Goal: Task Accomplishment & Management: Manage account settings

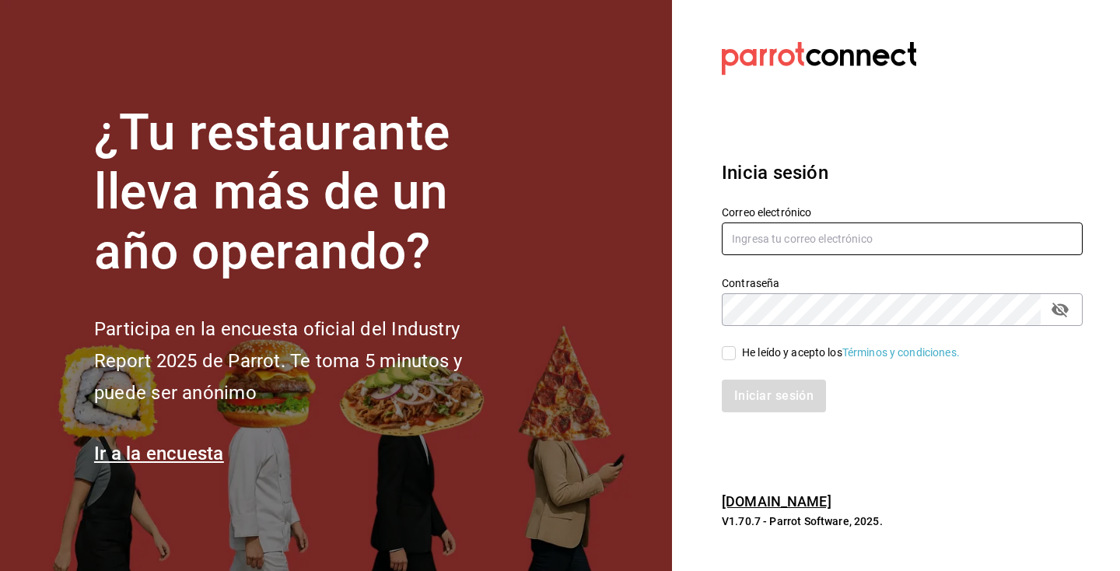
type input "[EMAIL_ADDRESS][DOMAIN_NAME]"
click at [742, 354] on div "He leído y acepto los Términos y condiciones." at bounding box center [851, 353] width 218 height 16
click at [736, 354] on input "He leído y acepto los Términos y condiciones." at bounding box center [729, 353] width 14 height 14
checkbox input "true"
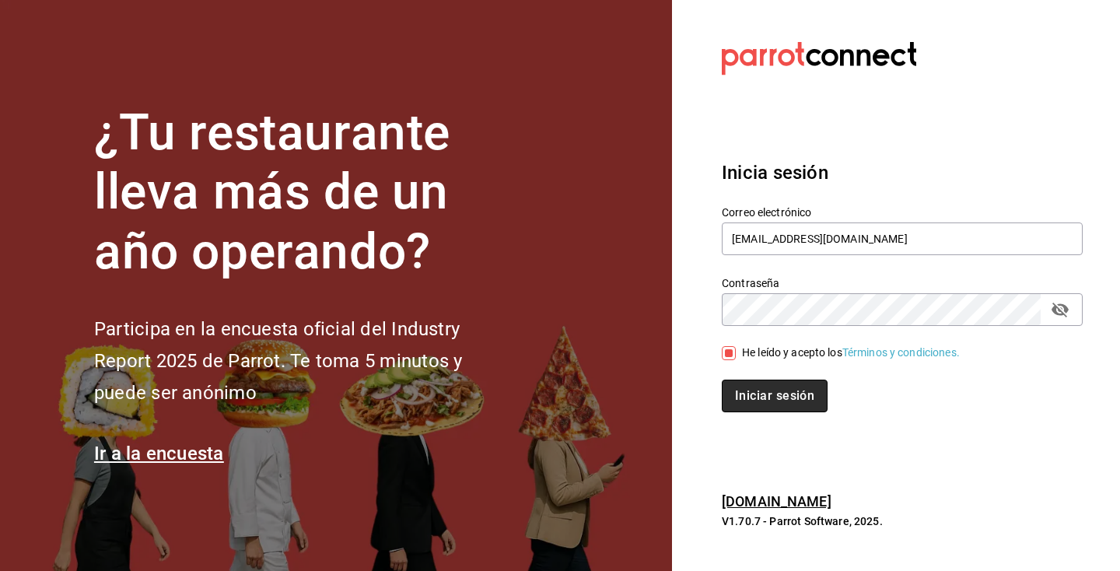
click at [753, 385] on button "Iniciar sesión" at bounding box center [775, 396] width 106 height 33
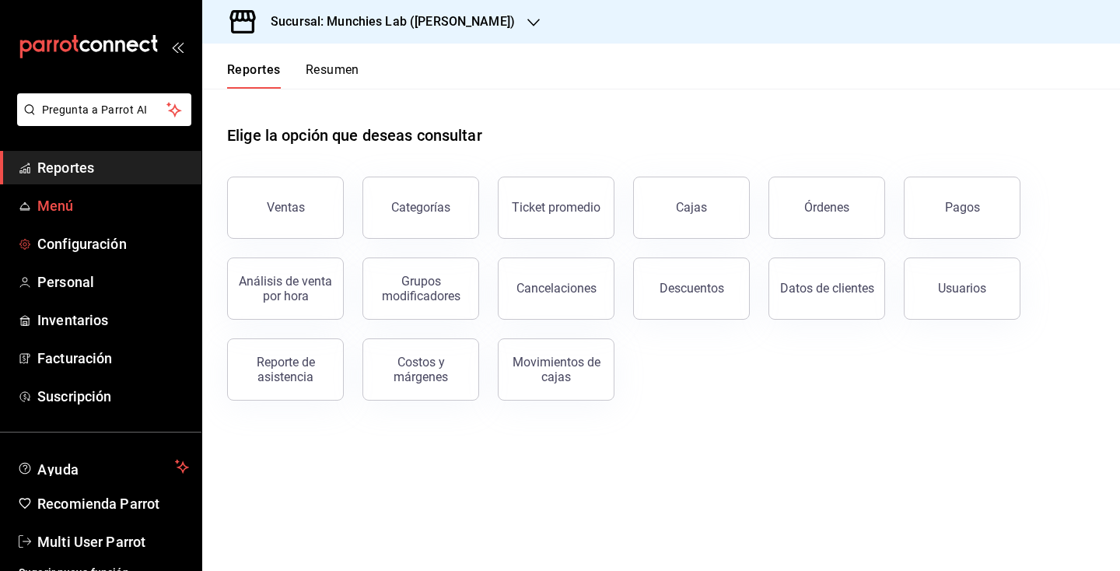
click at [113, 205] on span "Menú" at bounding box center [113, 205] width 152 height 21
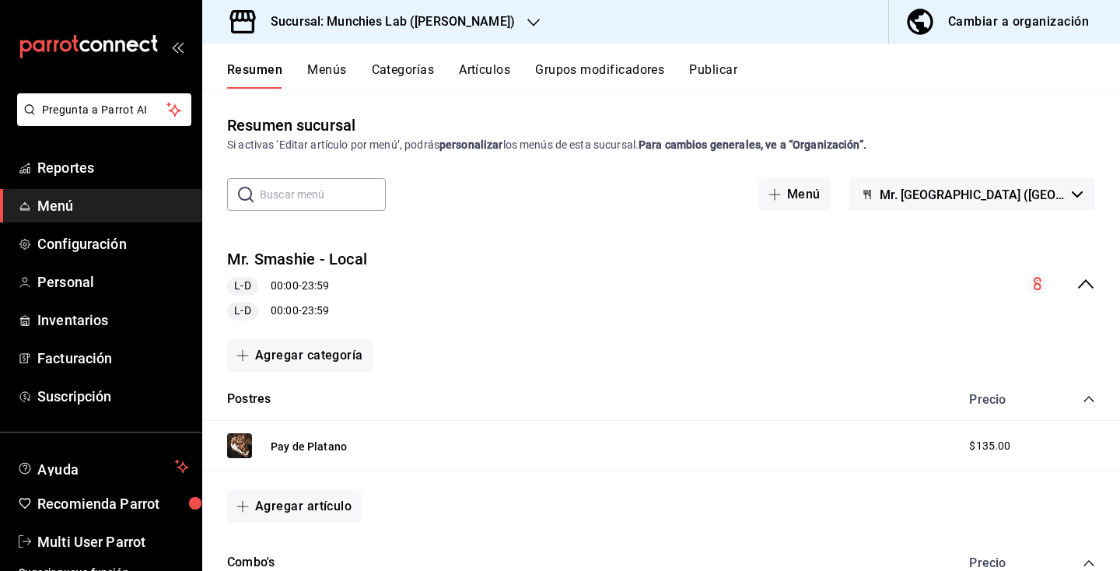
click at [316, 71] on button "Menús" at bounding box center [326, 75] width 39 height 26
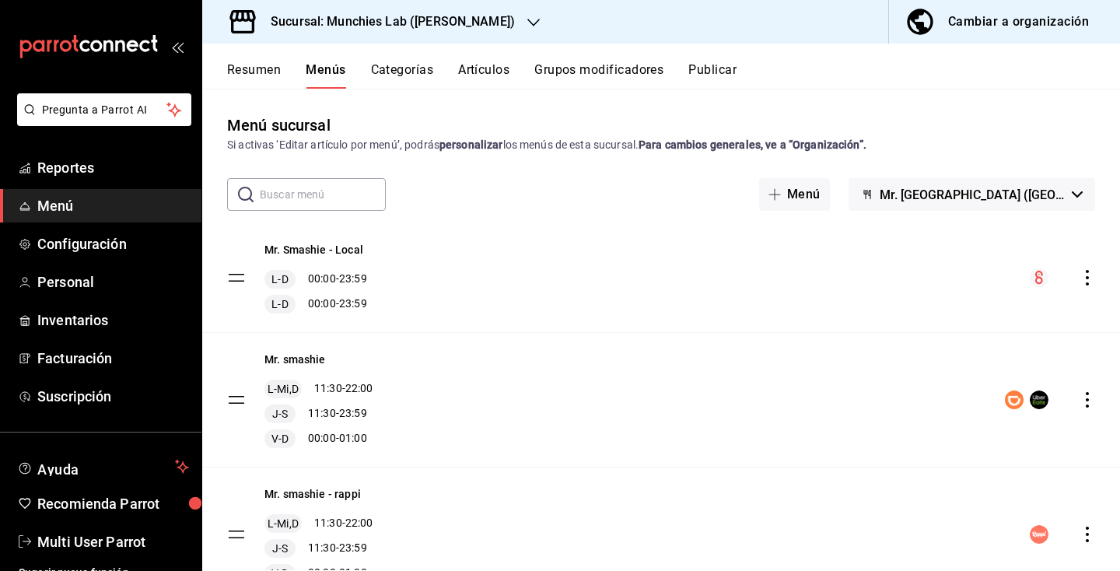
click at [1011, 202] on button "Mr. [GEOGRAPHIC_DATA] ([GEOGRAPHIC_DATA])" at bounding box center [972, 194] width 247 height 33
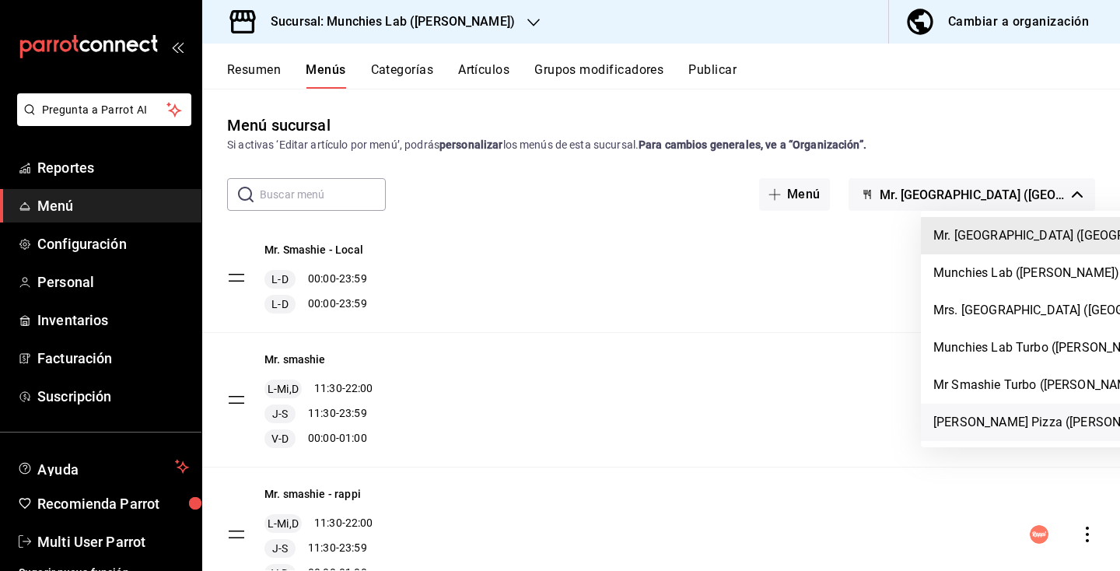
click at [974, 415] on li "[PERSON_NAME] Pizza ([PERSON_NAME])" at bounding box center [1072, 422] width 303 height 37
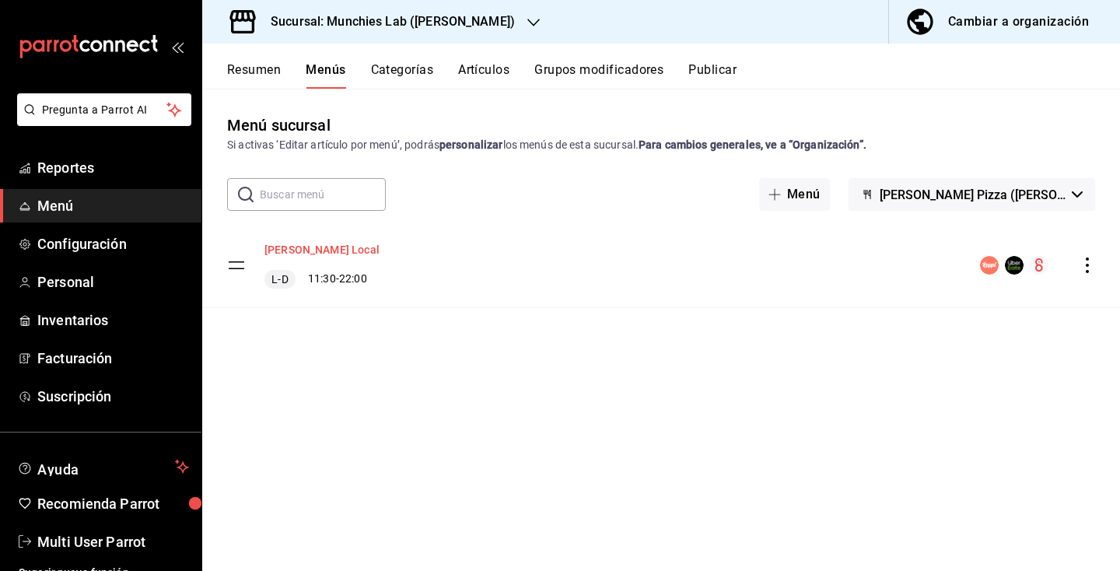
click at [303, 250] on button "[PERSON_NAME] Local" at bounding box center [321, 250] width 115 height 16
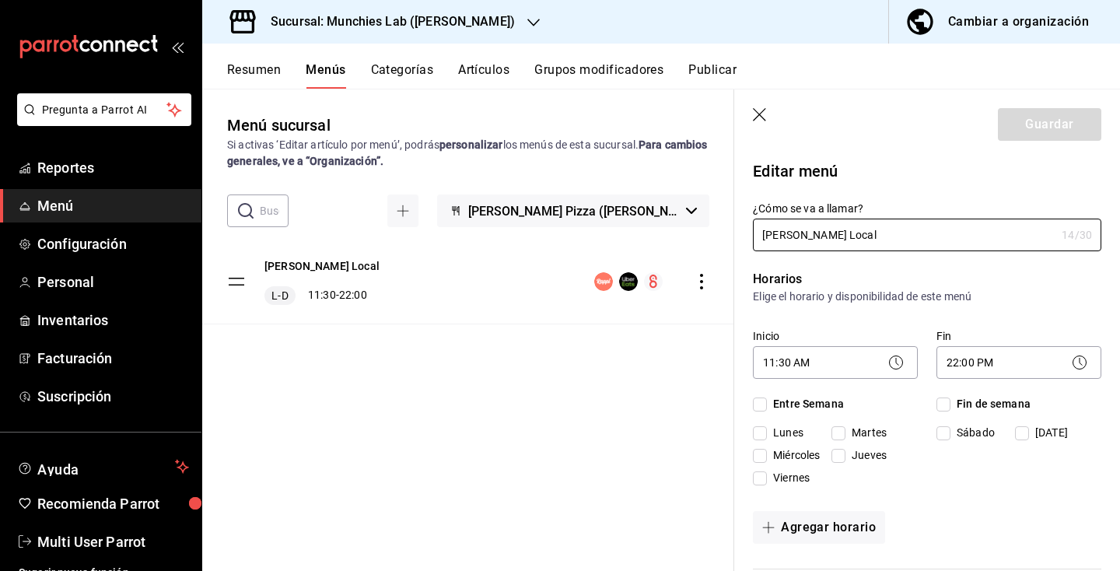
checkbox input "true"
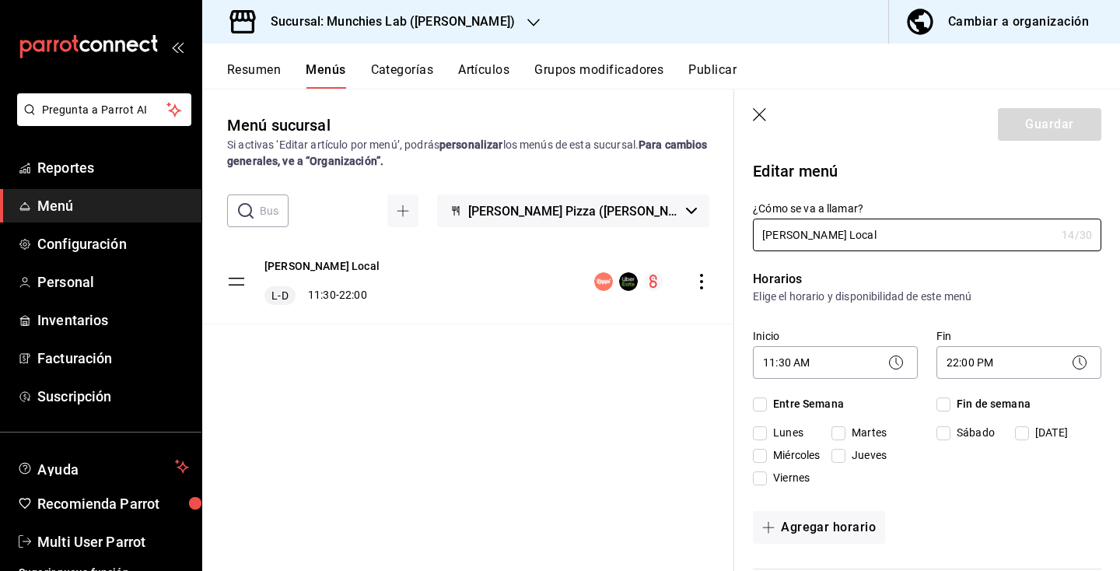
checkbox input "true"
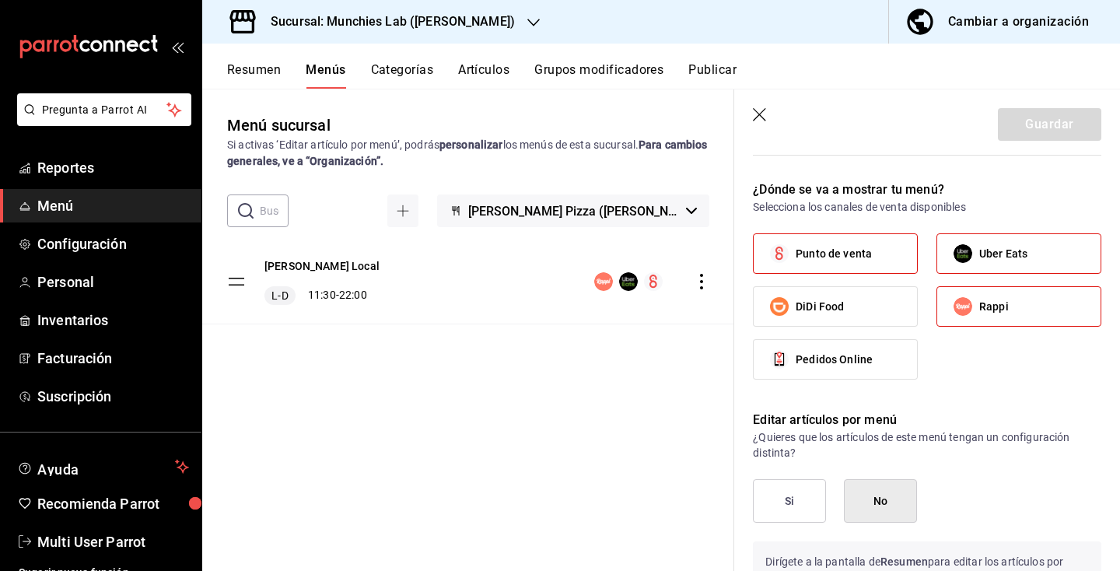
scroll to position [704, 0]
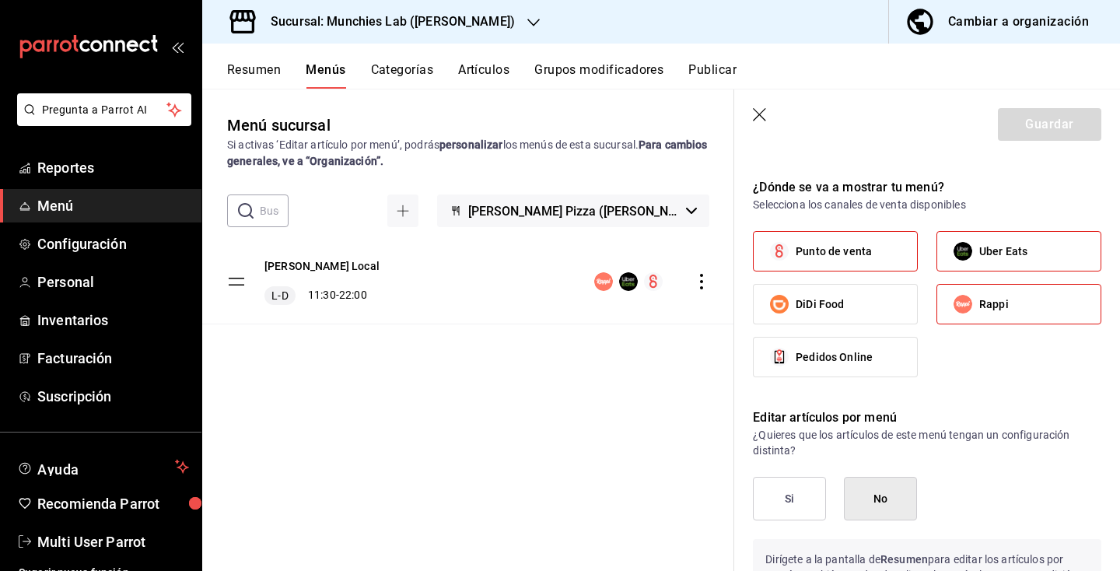
click at [256, 72] on button "Resumen" at bounding box center [254, 75] width 54 height 26
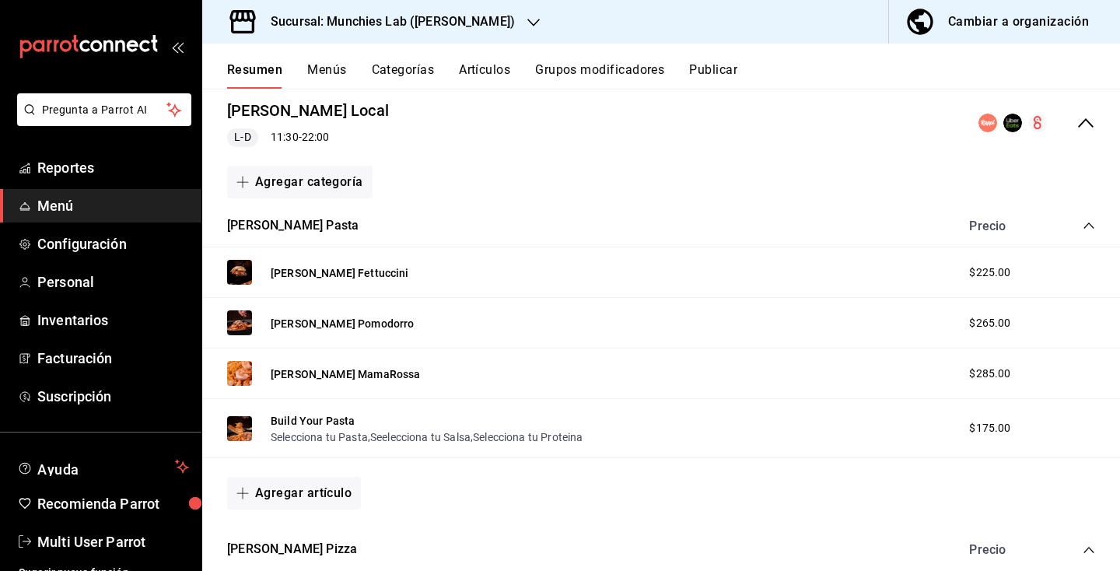
scroll to position [368, 0]
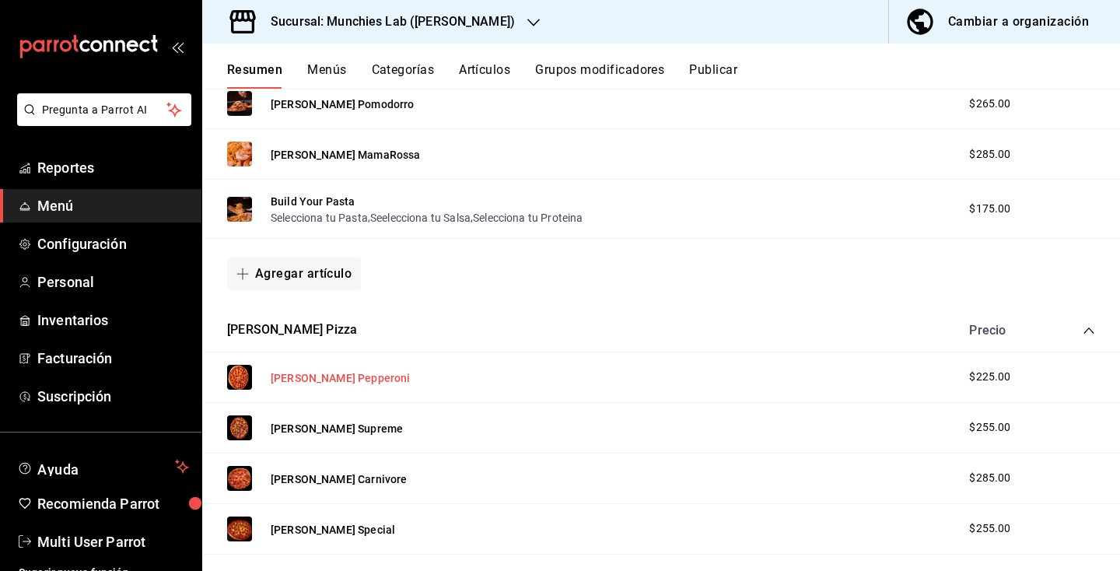
click at [359, 373] on button "[PERSON_NAME] Pepperoni" at bounding box center [340, 378] width 139 height 16
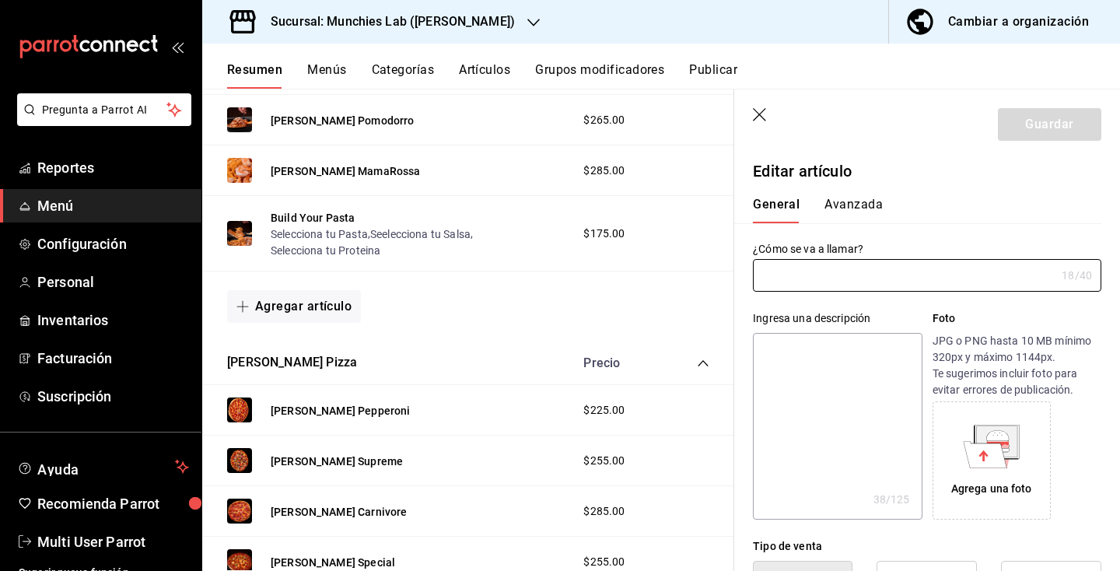
type input "[PERSON_NAME] Pepperoni"
type textarea "14' Salsa de Tomate, Queso y Pepperoni"
type textarea "x"
type input "AR-1721419759365"
type textarea "x"
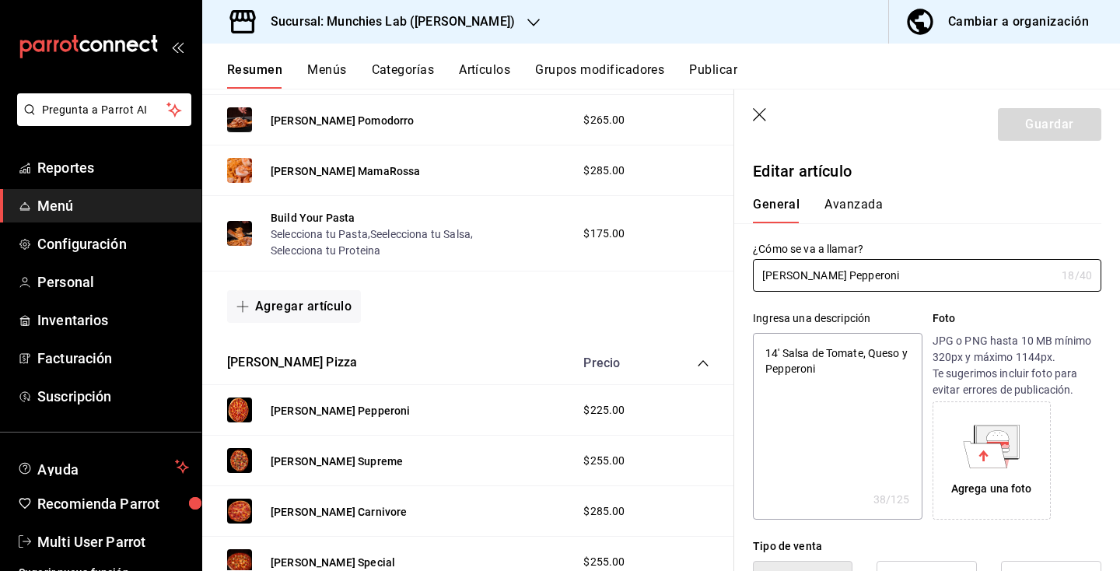
type input "$225.00"
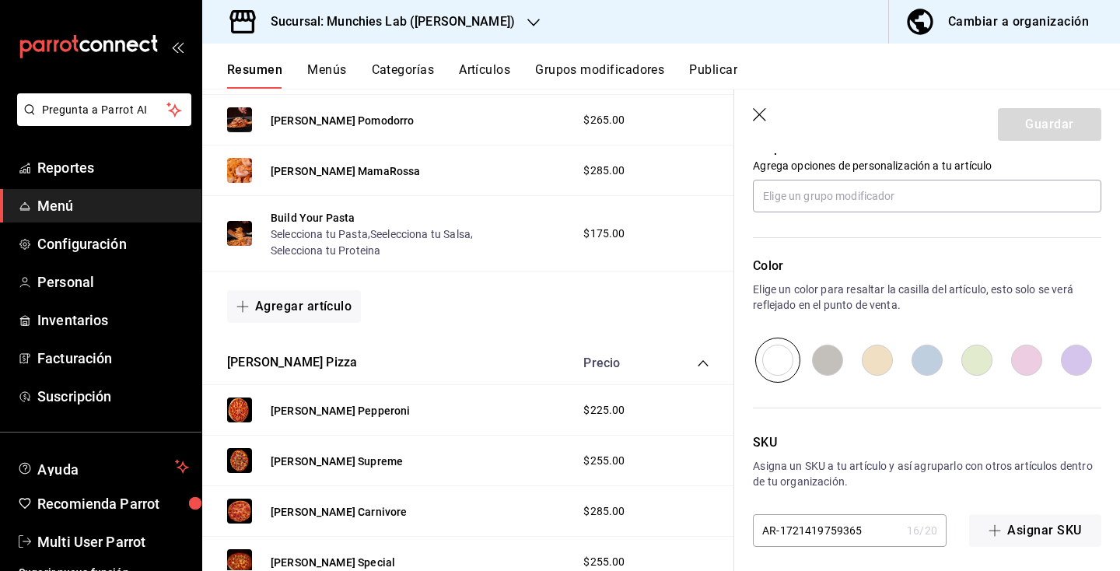
scroll to position [724, 0]
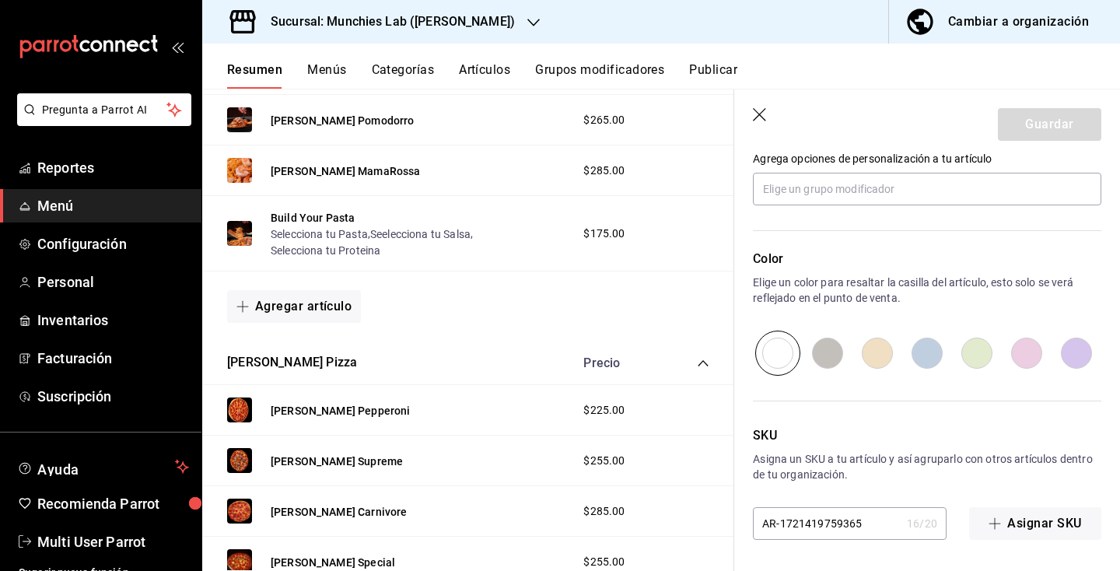
click at [632, 68] on button "Grupos modificadores" at bounding box center [599, 75] width 129 height 26
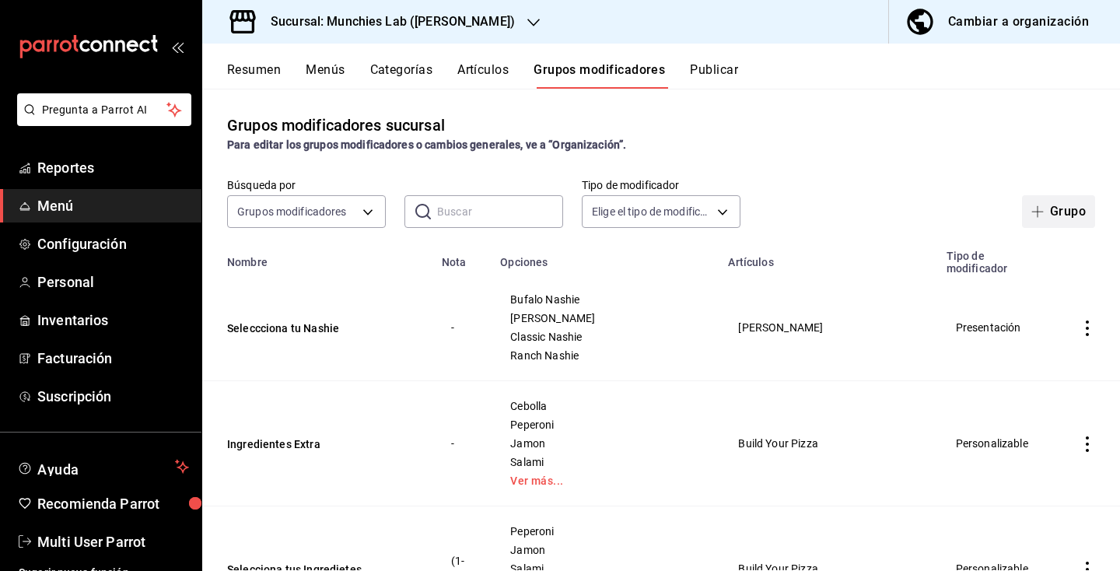
click at [1081, 211] on button "Grupo" at bounding box center [1058, 211] width 73 height 33
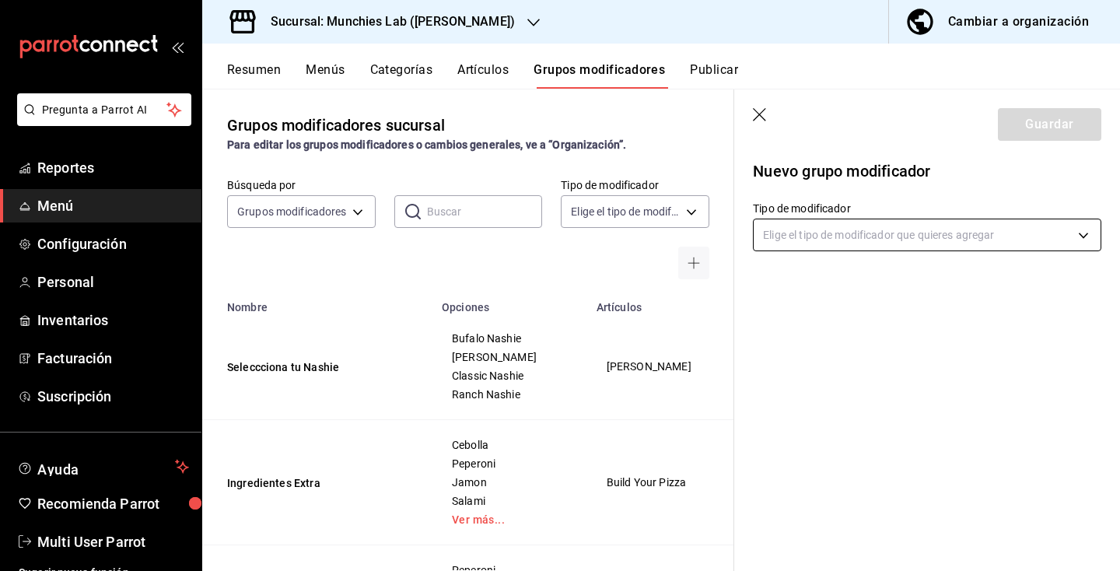
click at [842, 240] on body "Pregunta a Parrot AI Reportes Menú Configuración Personal Inventarios Facturaci…" at bounding box center [560, 285] width 1120 height 571
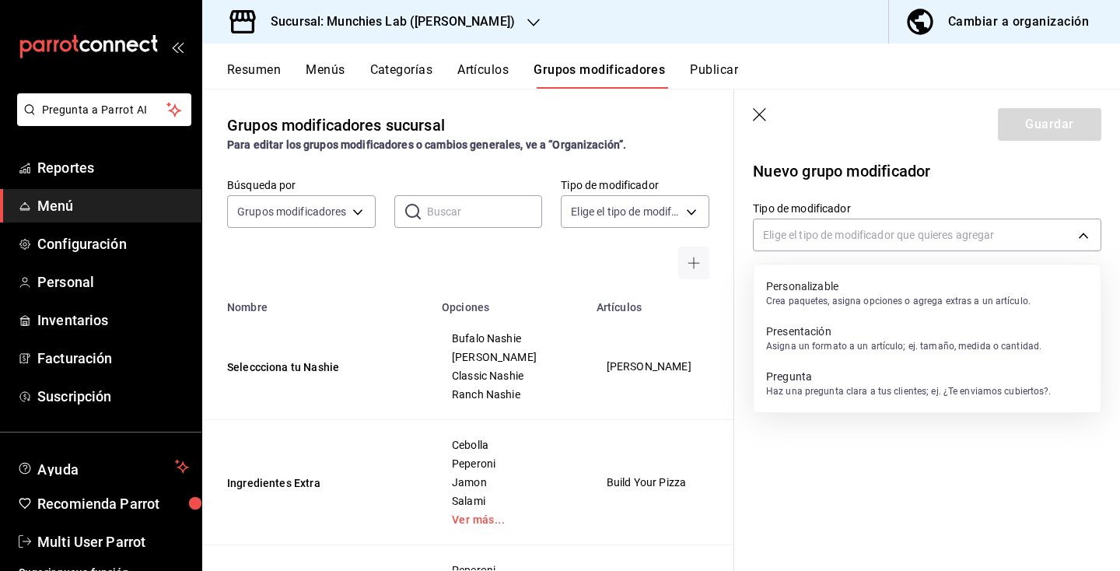
click at [799, 345] on p "Asigna un formato a un artículo; ej. tamaño, medida o cantidad." at bounding box center [903, 346] width 275 height 14
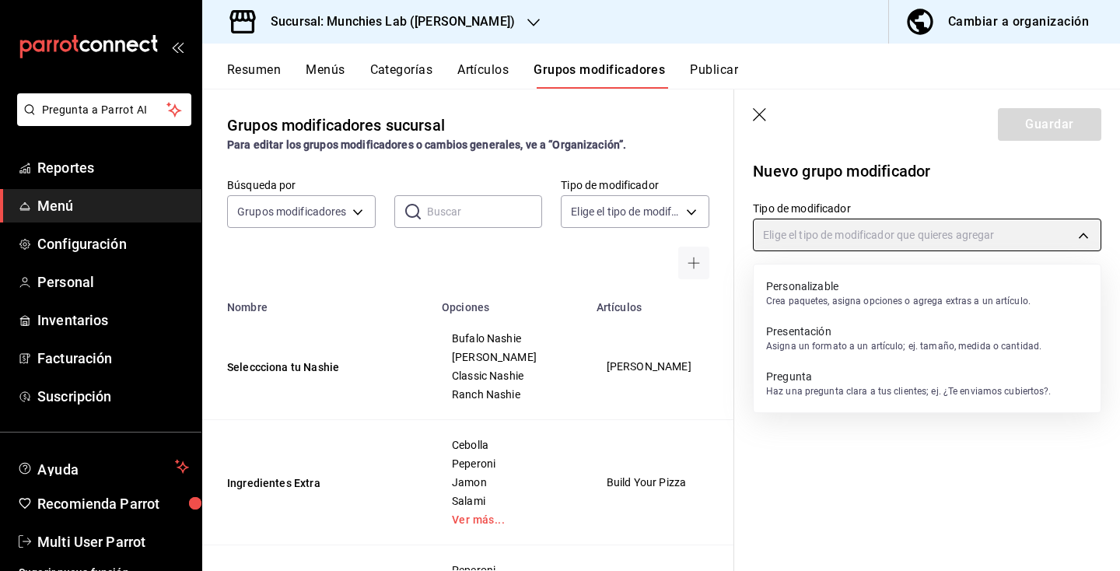
type input "PRESENTATION"
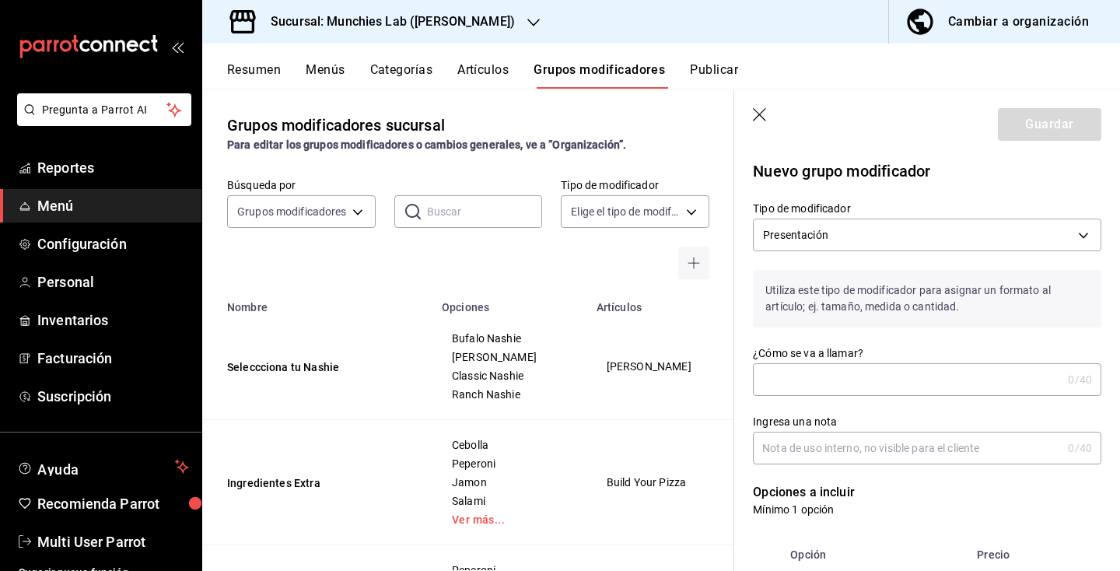
click at [787, 384] on input "¿Cómo se va a llamar?" at bounding box center [907, 379] width 309 height 31
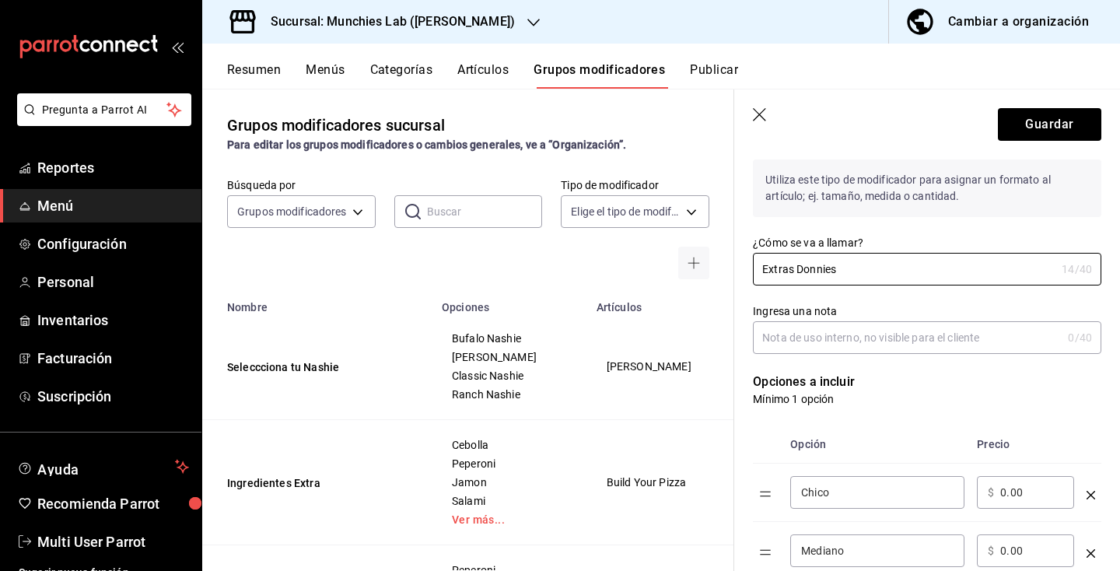
scroll to position [115, 0]
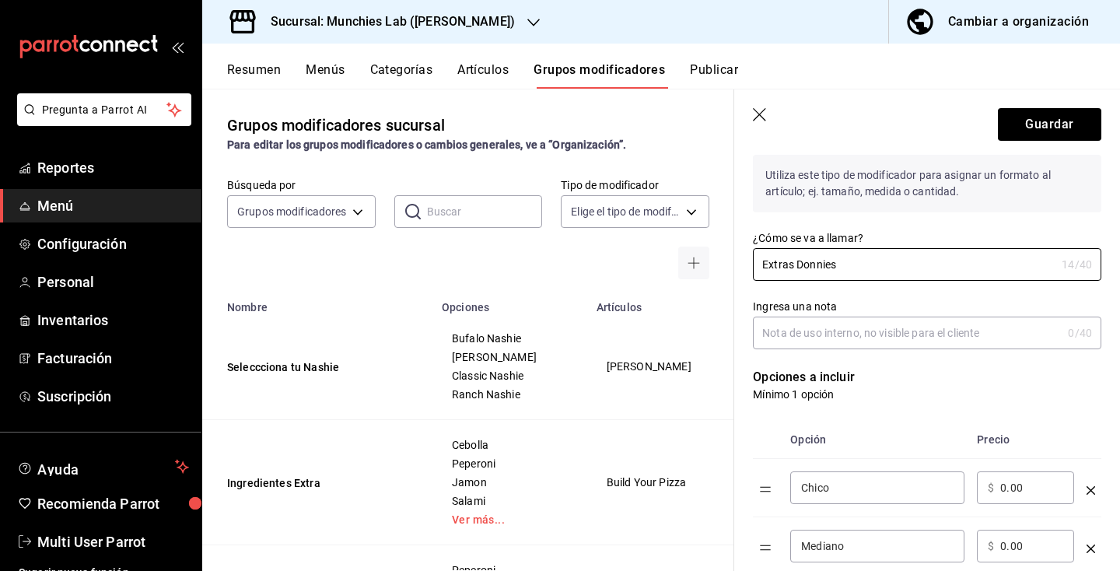
type input "Extras Donnies"
click at [830, 488] on input "Chico" at bounding box center [877, 488] width 152 height 16
click at [831, 488] on input "Chico" at bounding box center [877, 488] width 152 height 16
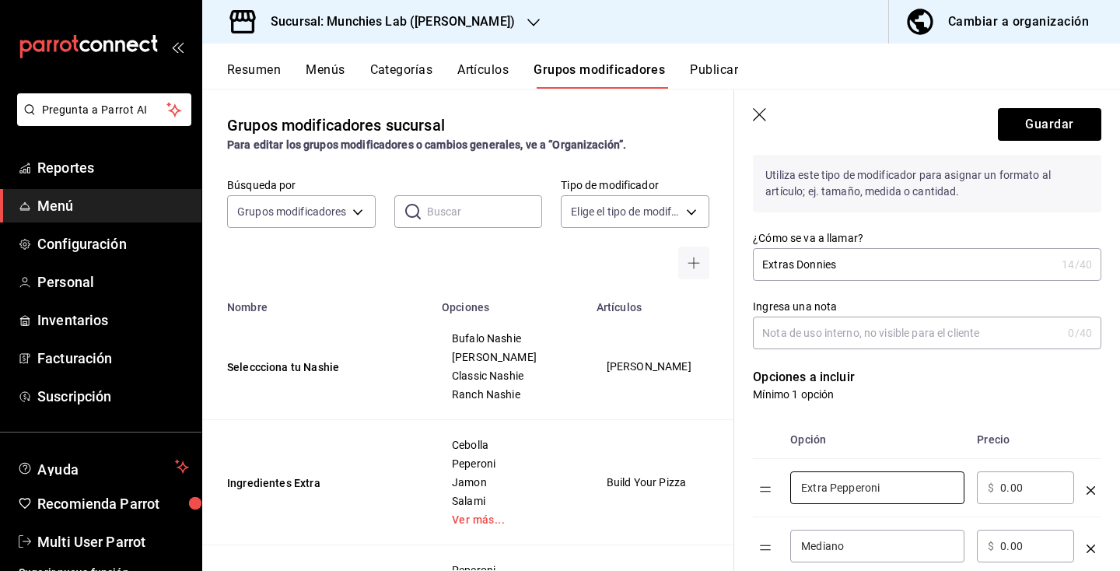
type input "Extra Pepperoni"
click at [991, 496] on div "​ $ 0.00 ​" at bounding box center [1025, 487] width 97 height 33
click at [1014, 489] on input "0.00" at bounding box center [1031, 488] width 63 height 16
type input "0.02"
